Goal: Understand process/instructions: Learn how to perform a task or action

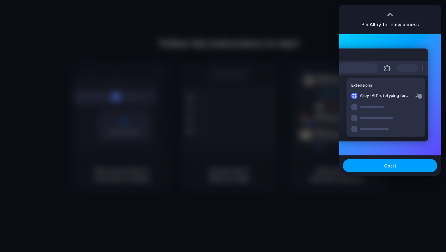
click at [368, 168] on button "Got it" at bounding box center [390, 165] width 94 height 13
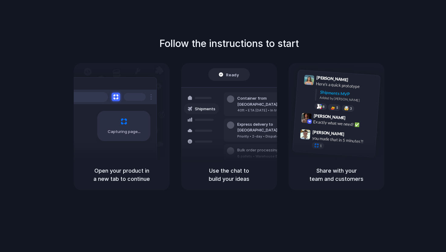
click at [400, 15] on div "Follow the instructions to start Capturing page Open your product in a new tab …" at bounding box center [229, 132] width 458 height 265
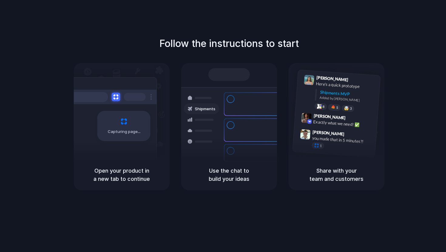
click at [222, 21] on div "Follow the instructions to start Capturing page Open your product in a new tab …" at bounding box center [229, 132] width 458 height 265
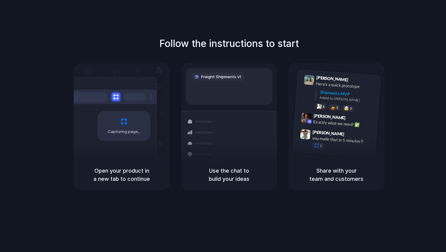
click at [223, 126] on div at bounding box center [223, 126] width 0 height 0
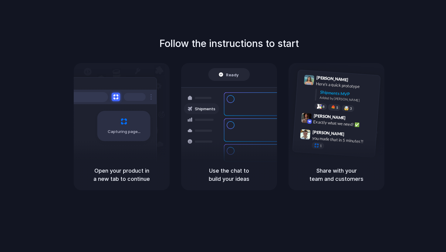
click at [321, 22] on div "Follow the instructions to start Capturing page Open your product in a new tab …" at bounding box center [229, 132] width 458 height 265
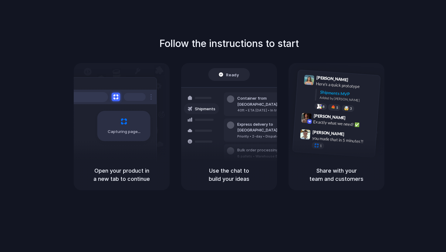
click at [223, 126] on div at bounding box center [223, 126] width 0 height 0
